Goal: Check status: Check status

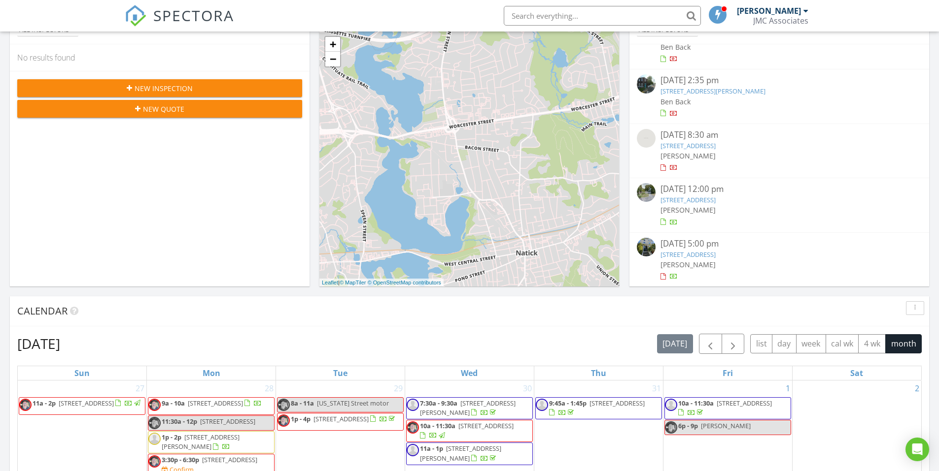
scroll to position [99, 0]
click at [707, 254] on link "[STREET_ADDRESS]" at bounding box center [687, 254] width 55 height 9
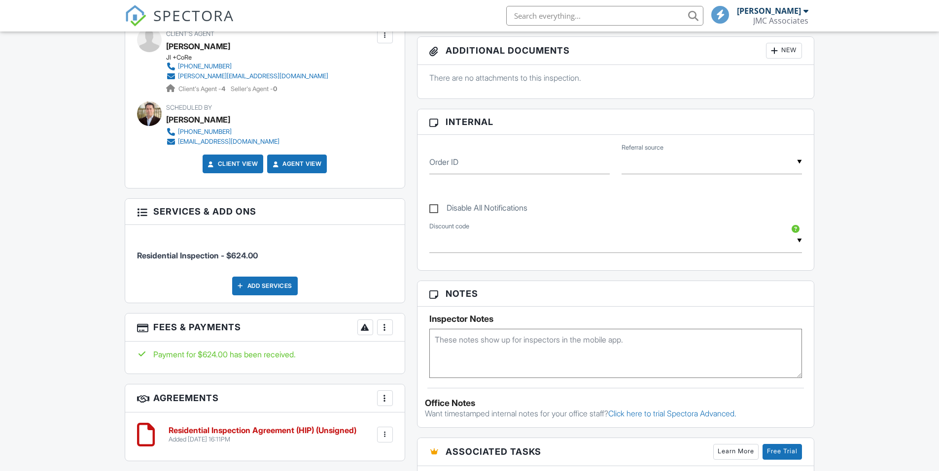
scroll to position [542, 0]
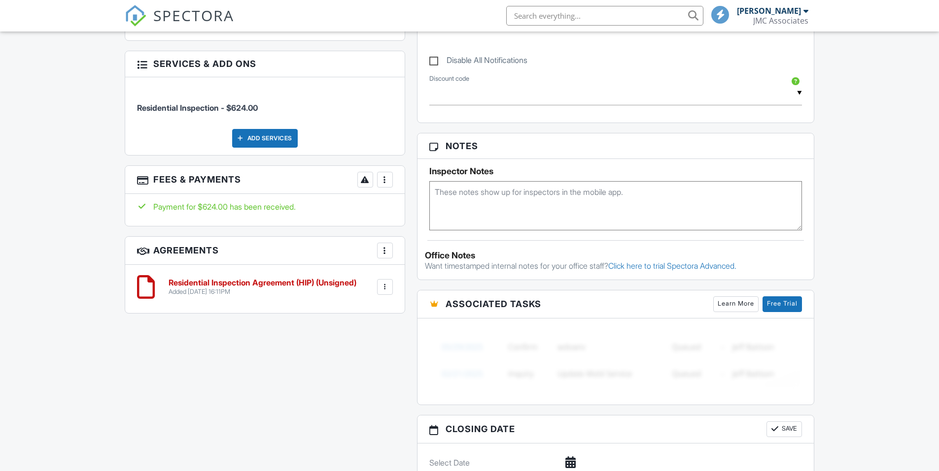
click at [387, 288] on div at bounding box center [385, 287] width 10 height 10
click at [206, 361] on div "All emails and texts are disabled for this inspection! All emails and texts hav…" at bounding box center [470, 159] width 702 height 824
click at [387, 245] on div "More" at bounding box center [385, 251] width 16 height 16
click at [386, 288] on div at bounding box center [385, 287] width 10 height 10
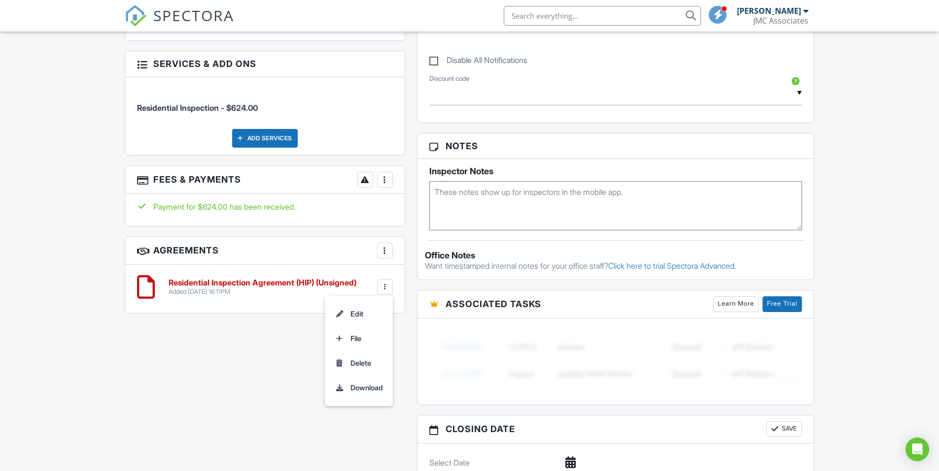
click at [386, 288] on div at bounding box center [385, 287] width 10 height 10
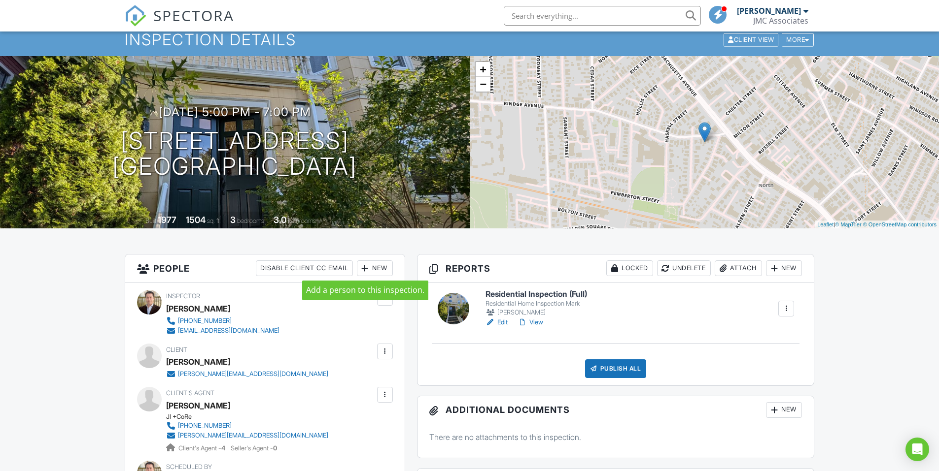
scroll to position [49, 0]
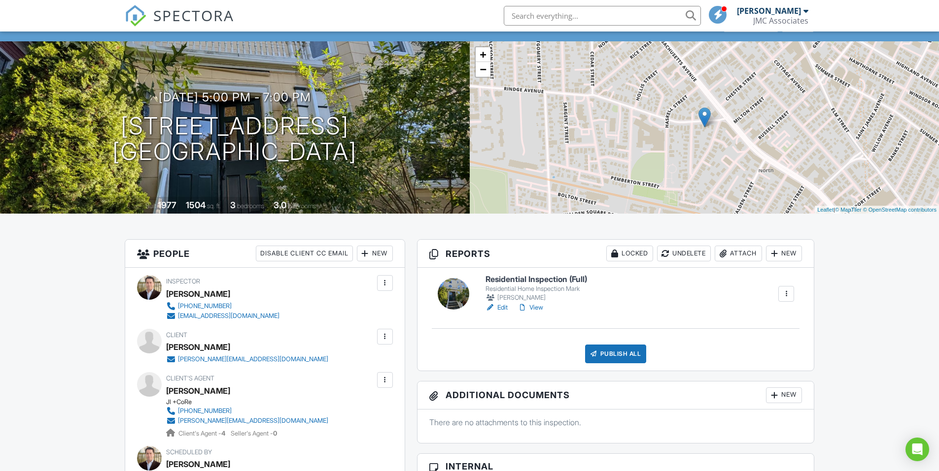
click at [540, 308] on link "View" at bounding box center [530, 308] width 26 height 10
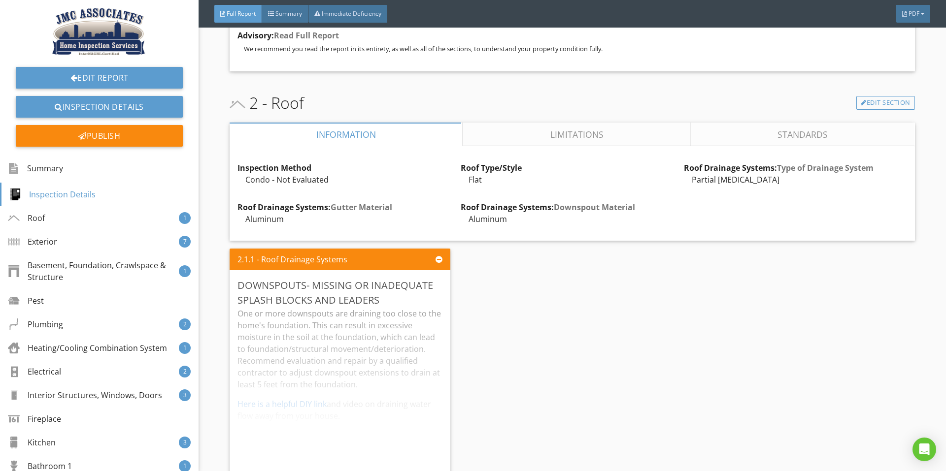
scroll to position [739, 0]
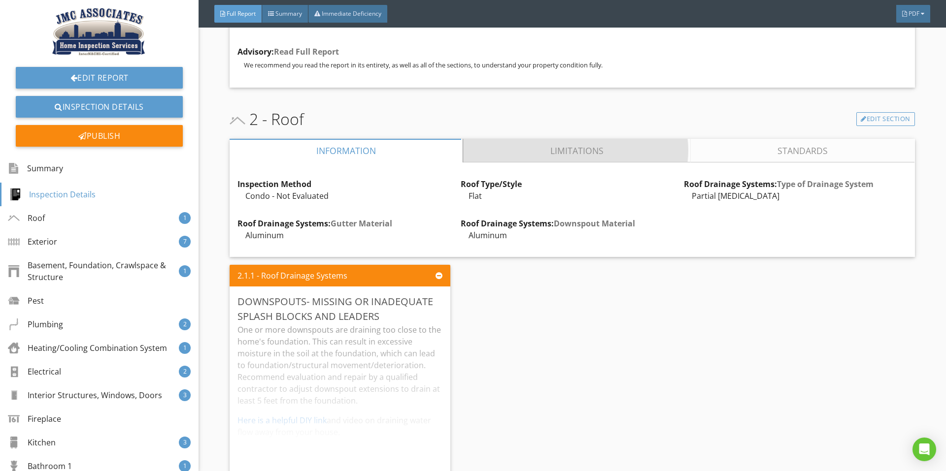
click at [604, 153] on link "Limitations" at bounding box center [577, 151] width 227 height 24
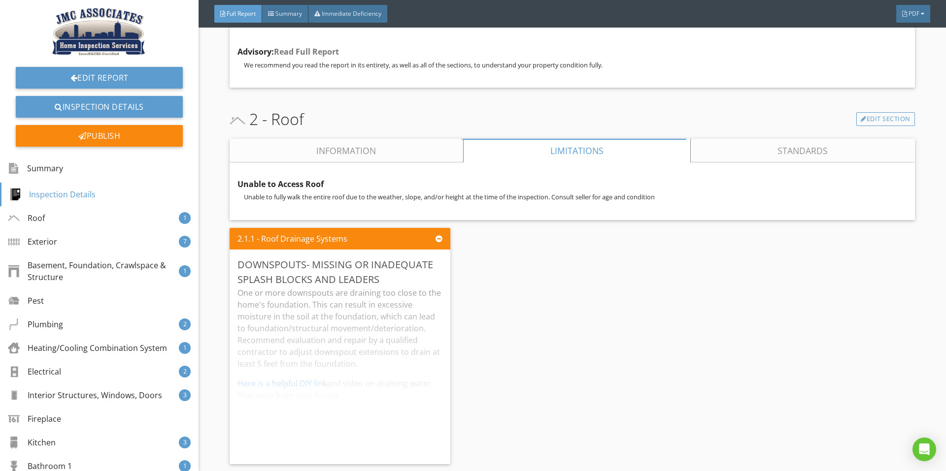
click at [774, 152] on link "Standards" at bounding box center [803, 151] width 224 height 24
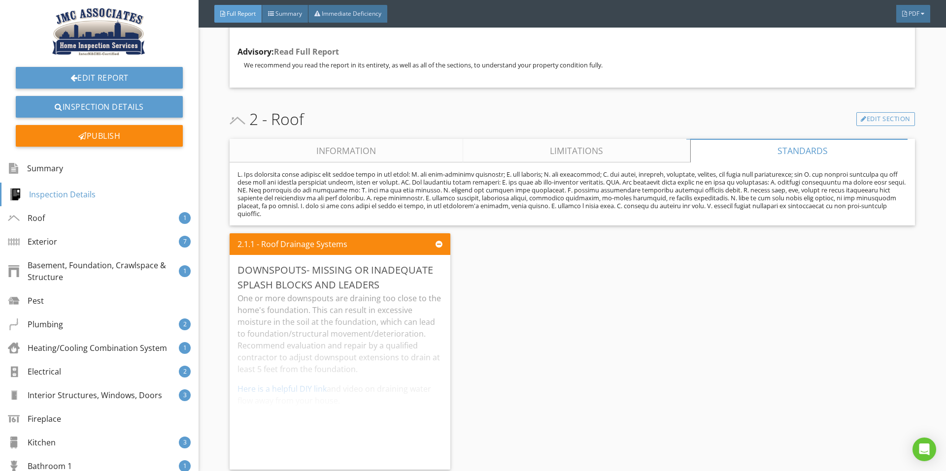
click at [581, 152] on link "Limitations" at bounding box center [577, 151] width 227 height 24
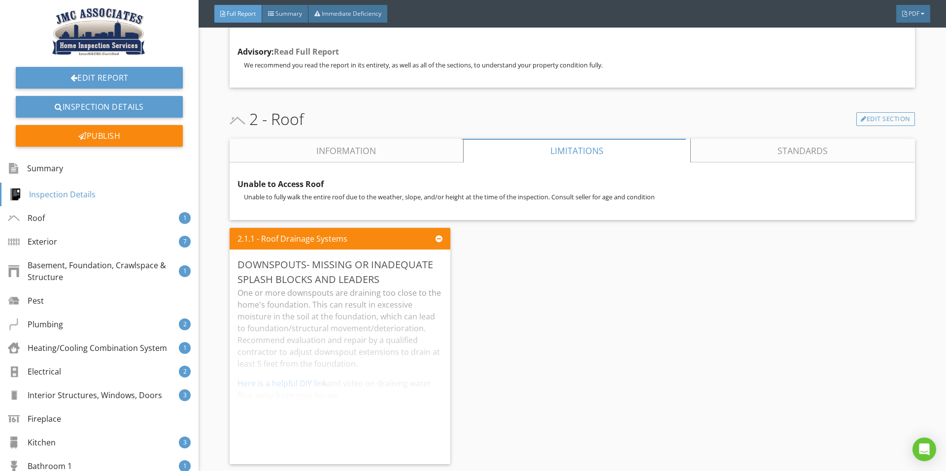
click at [418, 159] on link "Information" at bounding box center [347, 151] width 234 height 24
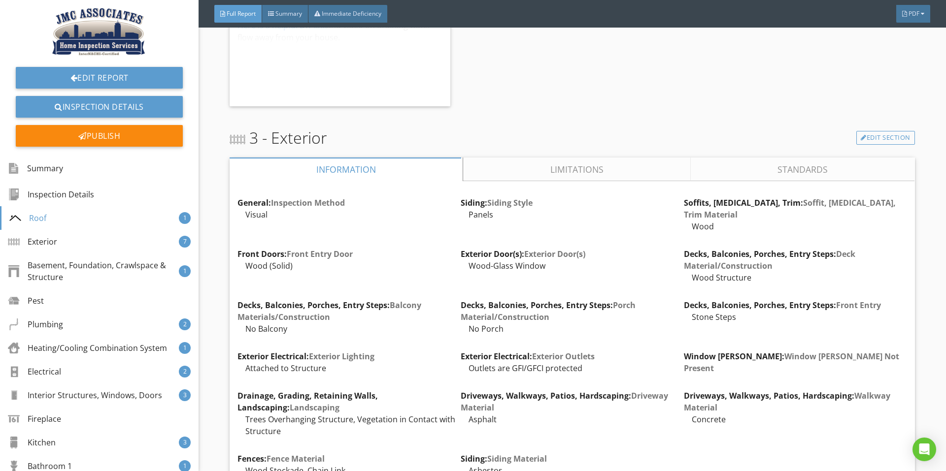
scroll to position [1133, 0]
click at [596, 169] on link "Limitations" at bounding box center [577, 171] width 227 height 24
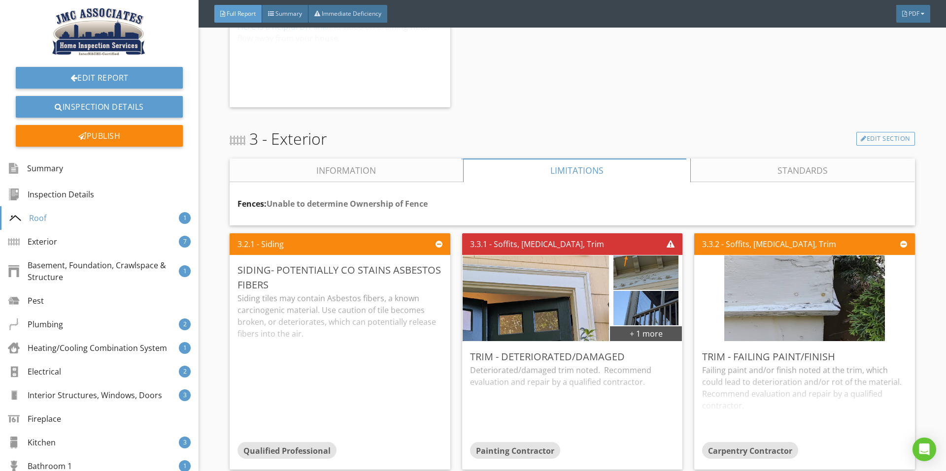
click at [710, 171] on link "Standards" at bounding box center [803, 171] width 224 height 24
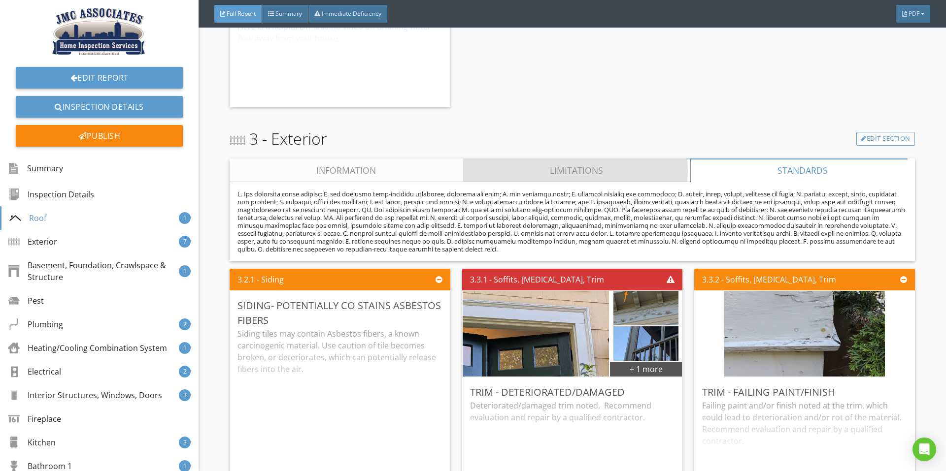
click at [561, 168] on link "Limitations" at bounding box center [577, 171] width 227 height 24
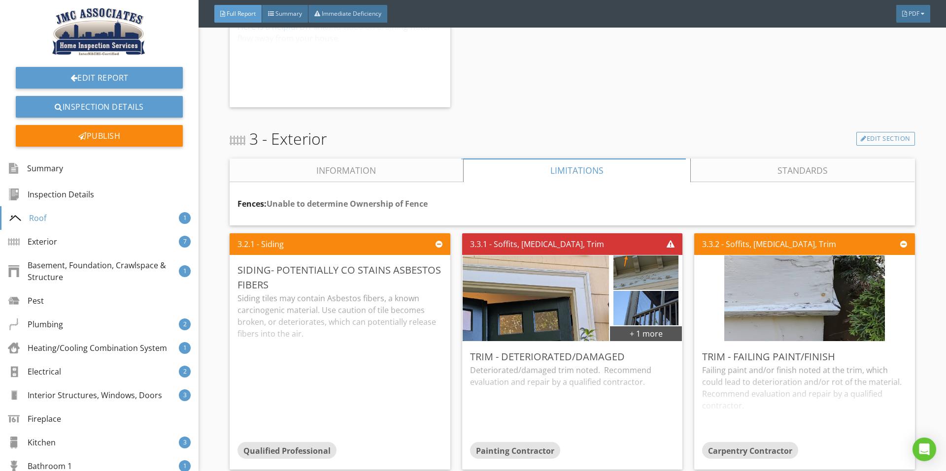
click at [341, 169] on link "Information" at bounding box center [347, 171] width 234 height 24
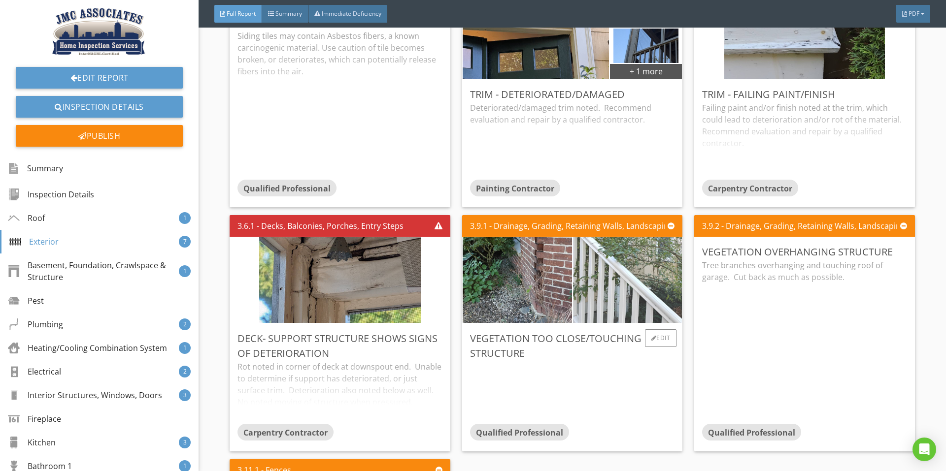
scroll to position [2365, 0]
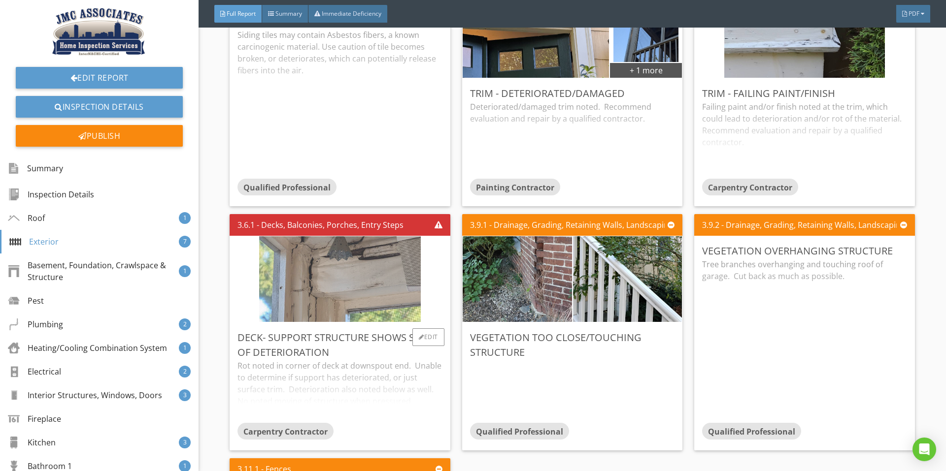
click at [392, 270] on img at bounding box center [339, 279] width 161 height 214
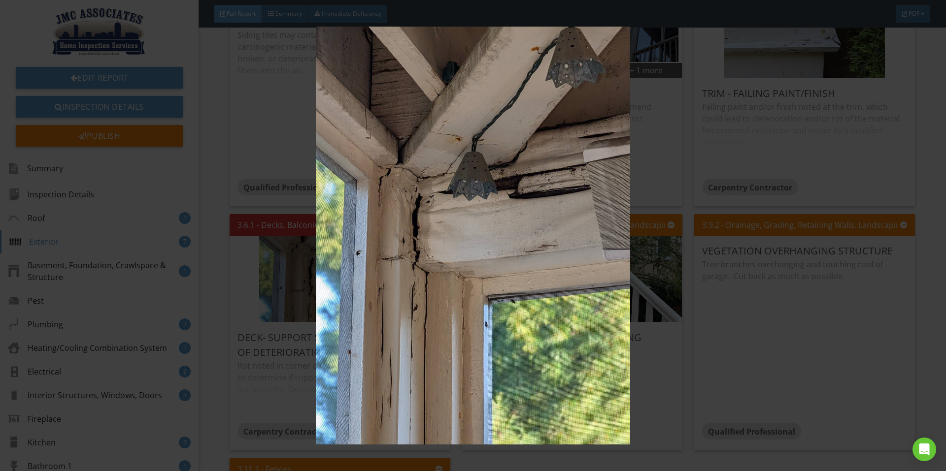
click at [754, 111] on img at bounding box center [472, 236] width 869 height 418
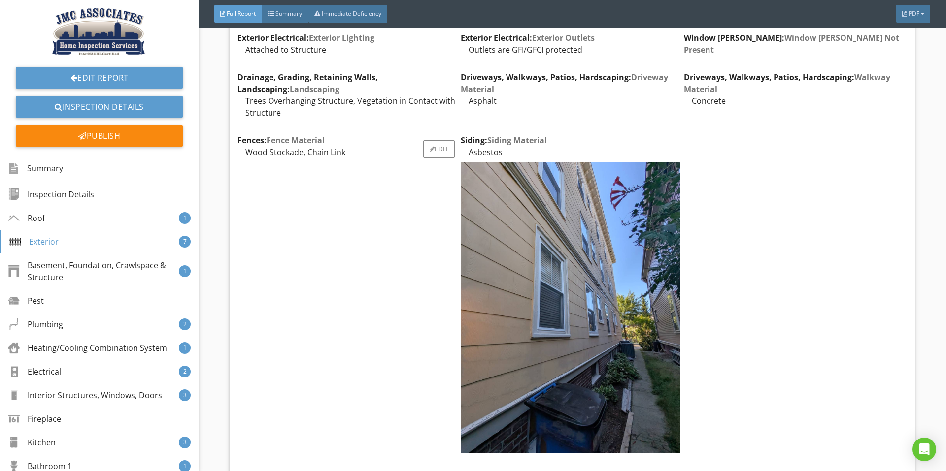
scroll to position [1379, 0]
